Goal: Task Accomplishment & Management: Manage account settings

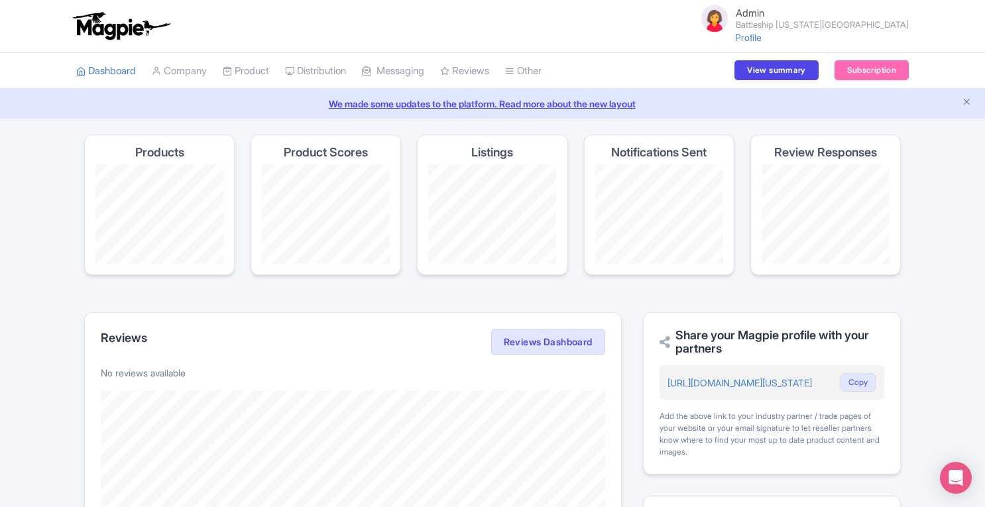
scroll to position [9, 0]
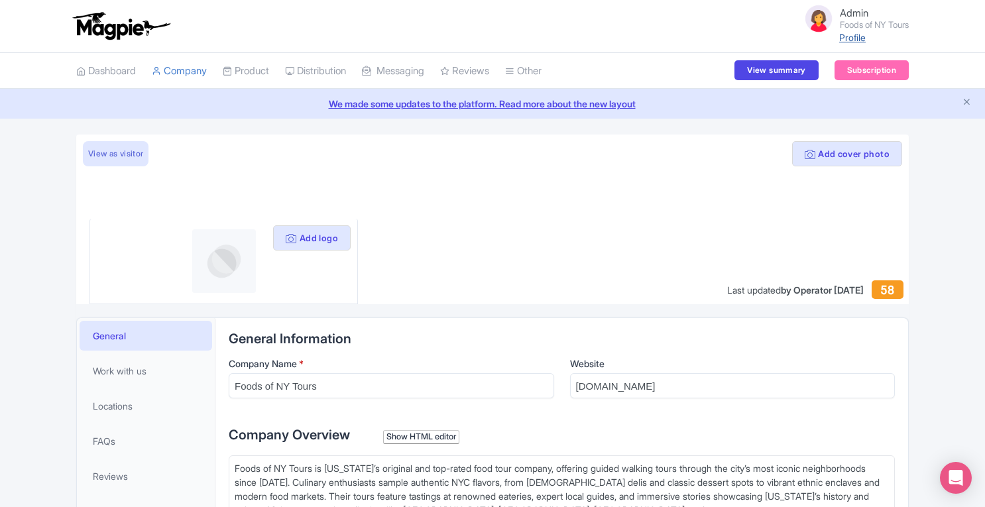
click at [850, 35] on link "Profile" at bounding box center [852, 37] width 27 height 11
click at [266, 105] on link "My Products" at bounding box center [286, 104] width 126 height 21
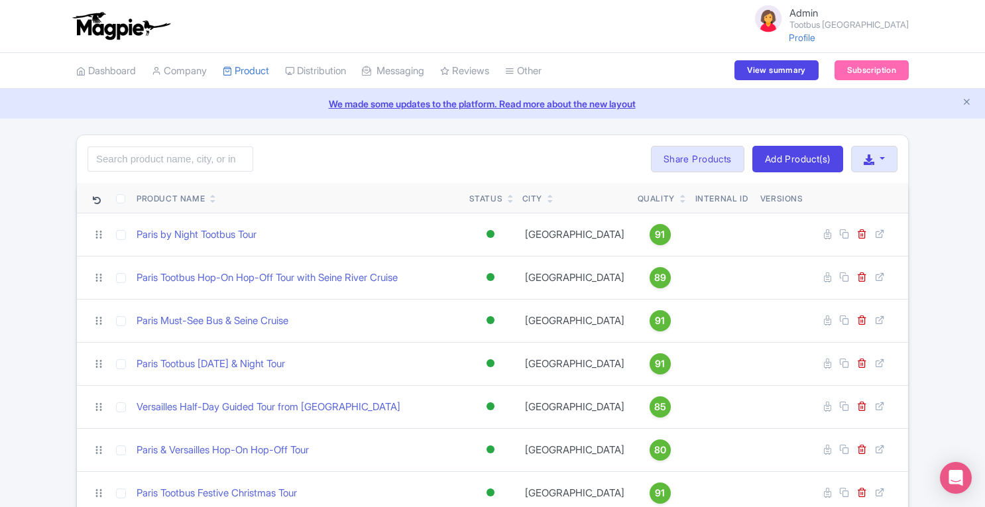
scroll to position [61, 0]
